Goal: Navigation & Orientation: Find specific page/section

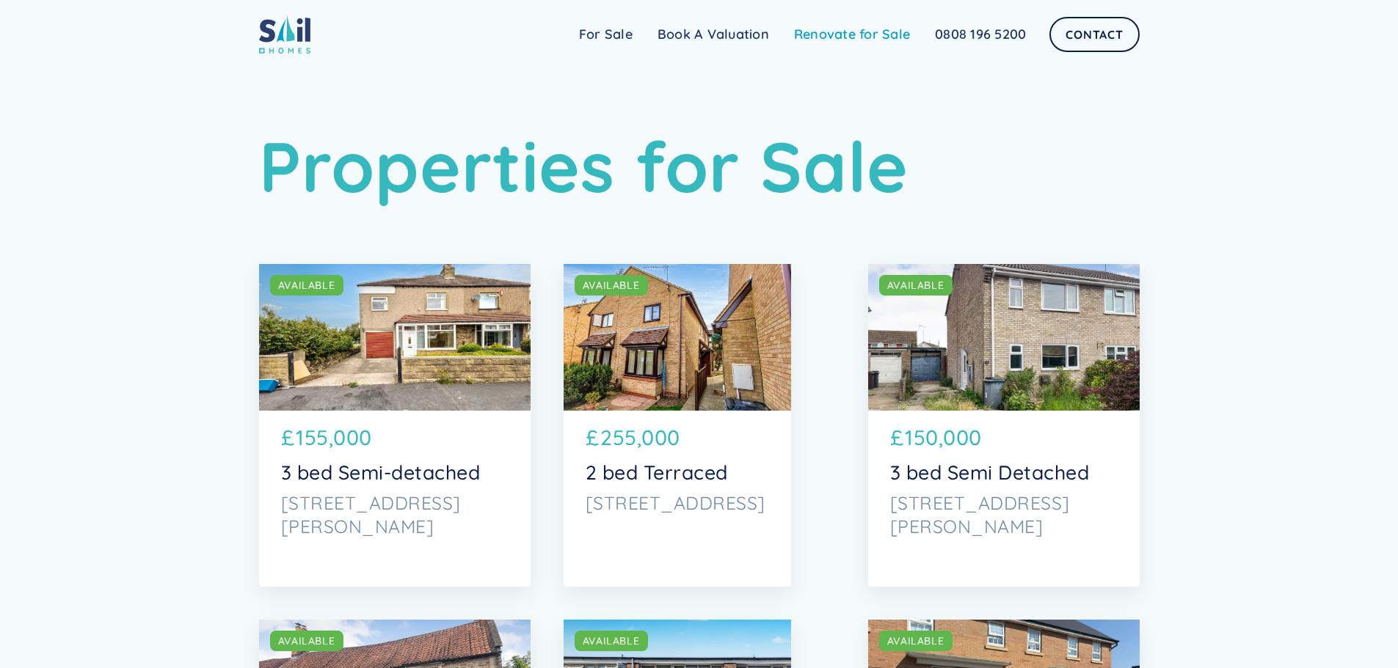
click at [836, 27] on link "Renovate for Sale" at bounding box center [851, 34] width 141 height 29
click at [617, 27] on link "For Sale" at bounding box center [605, 34] width 79 height 29
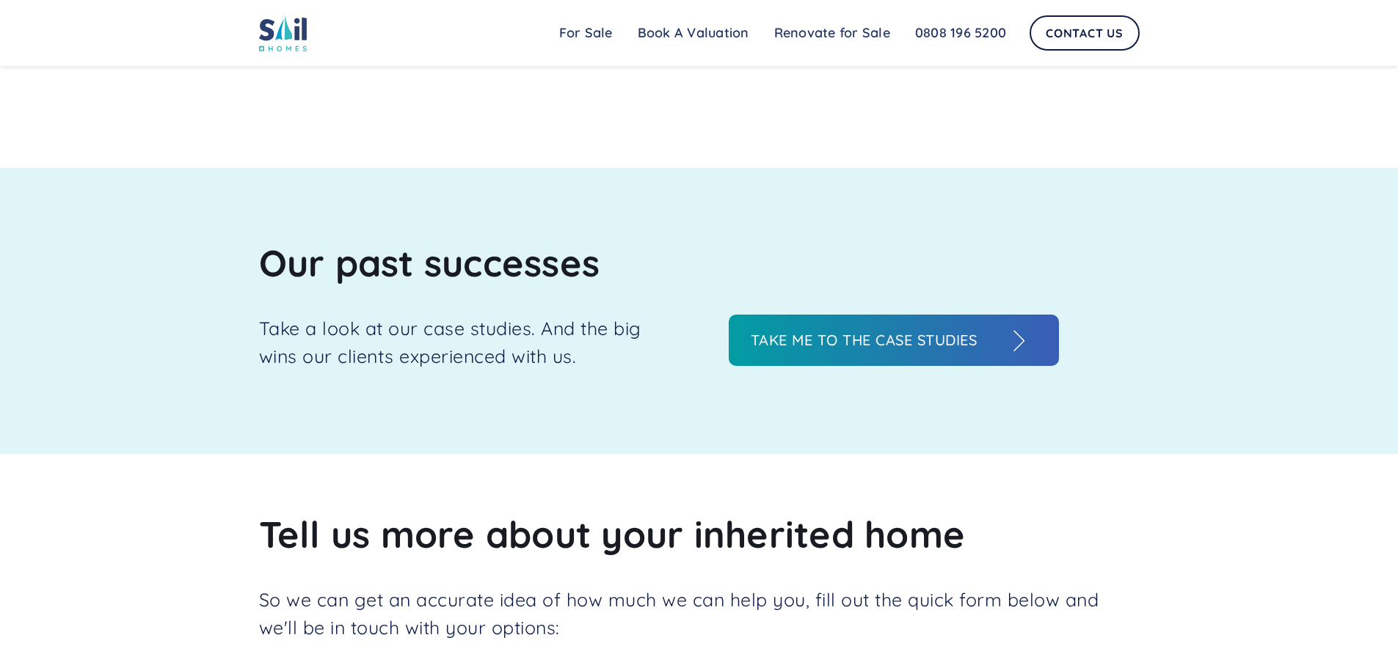
scroll to position [1614, 0]
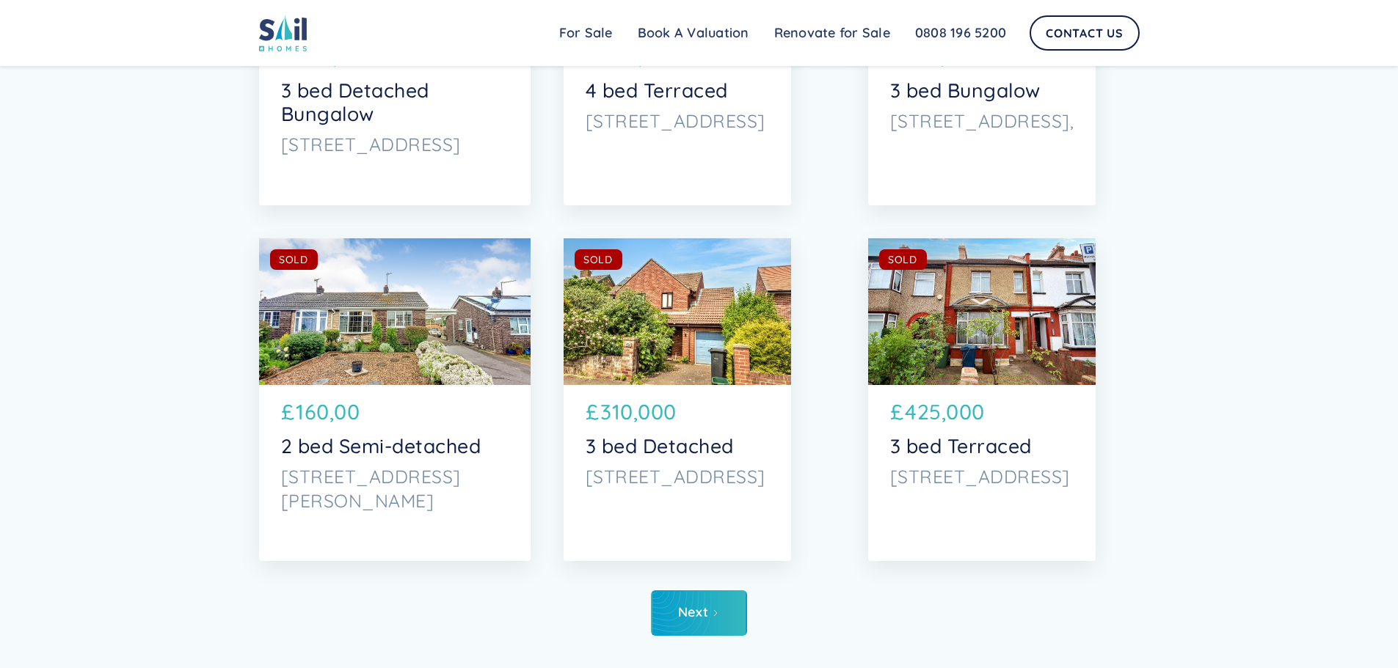
scroll to position [7118, 0]
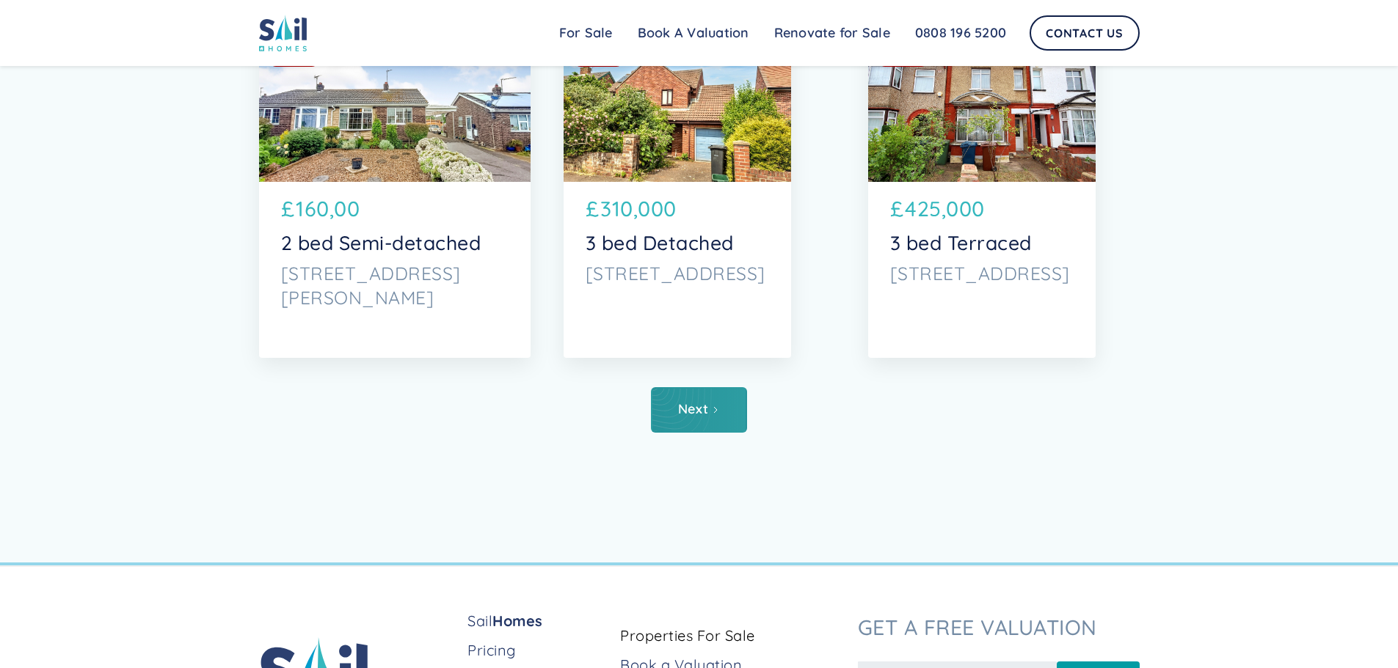
click at [690, 398] on link "Next" at bounding box center [699, 409] width 96 height 45
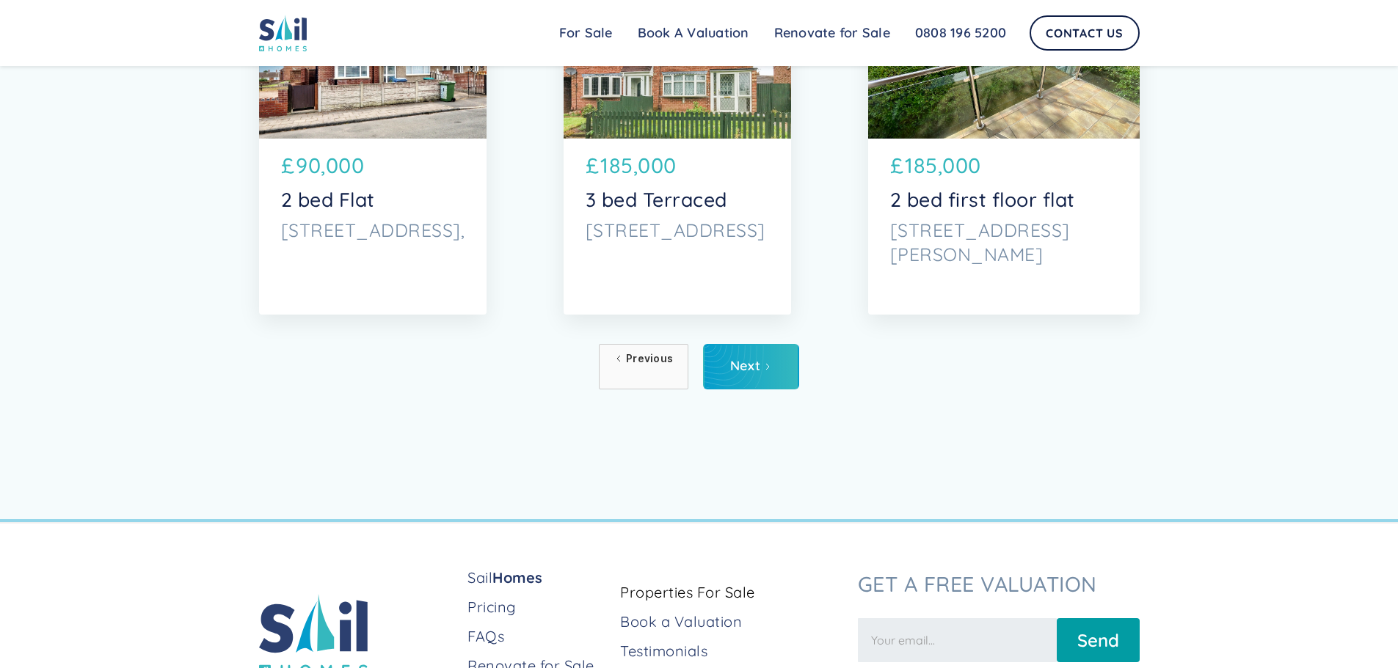
scroll to position [7191, 0]
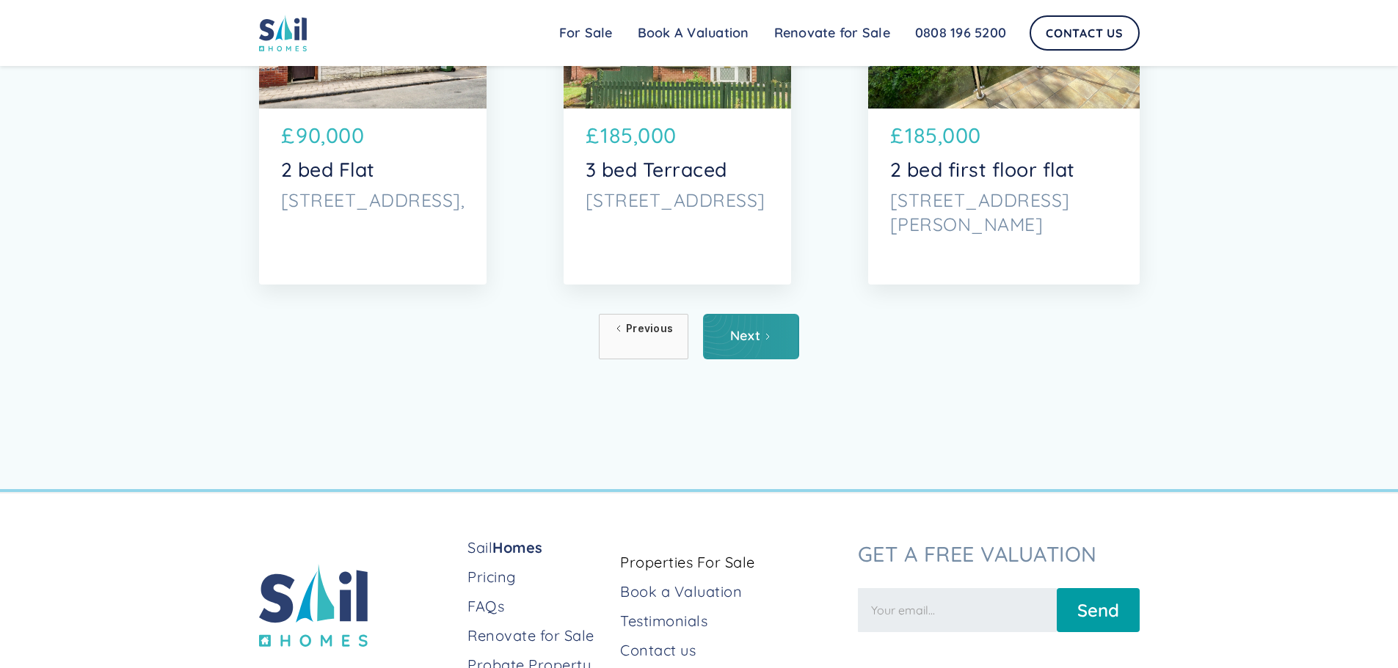
click at [772, 336] on link "Next" at bounding box center [751, 336] width 96 height 45
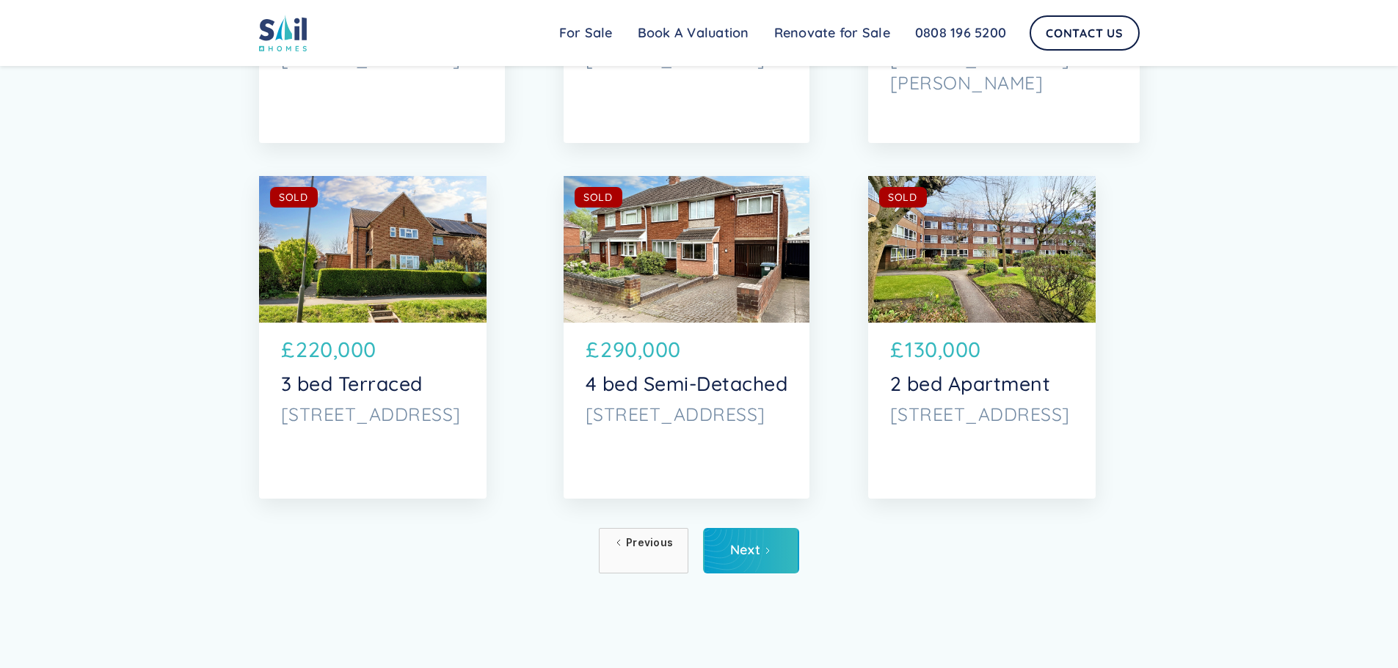
scroll to position [7044, 0]
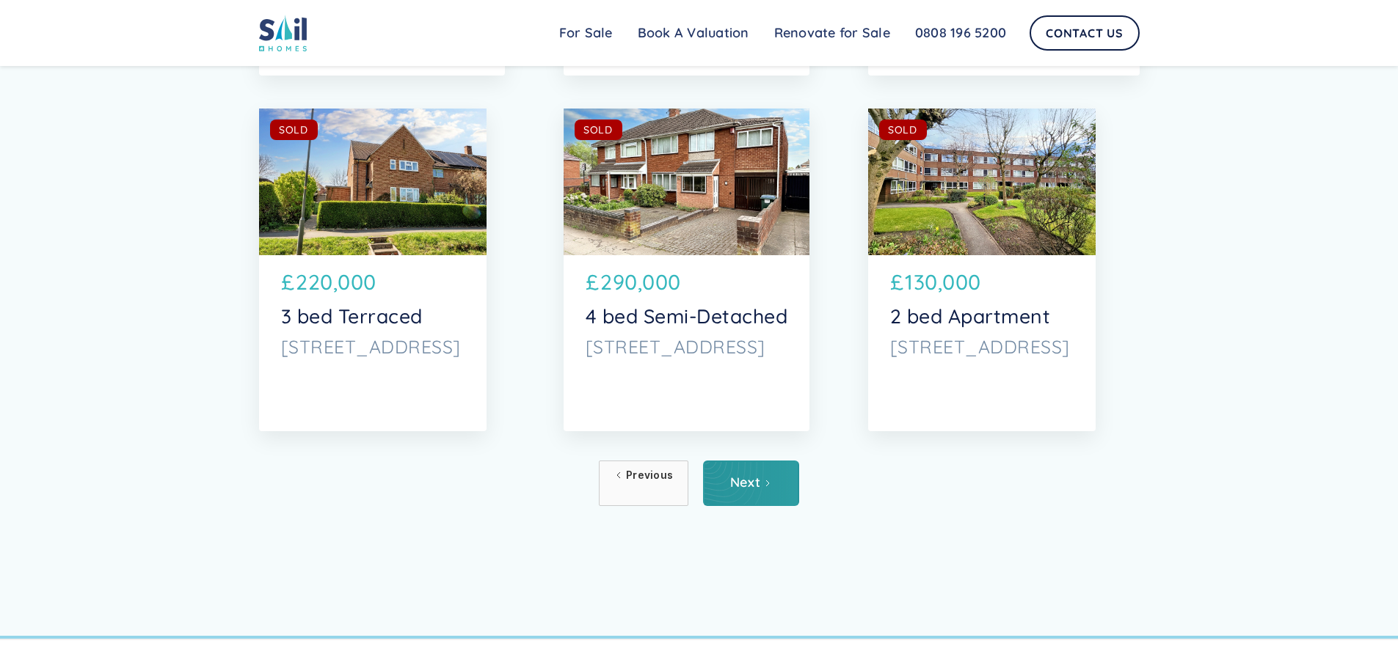
click at [762, 475] on link "Next" at bounding box center [751, 483] width 96 height 45
